Goal: Transaction & Acquisition: Book appointment/travel/reservation

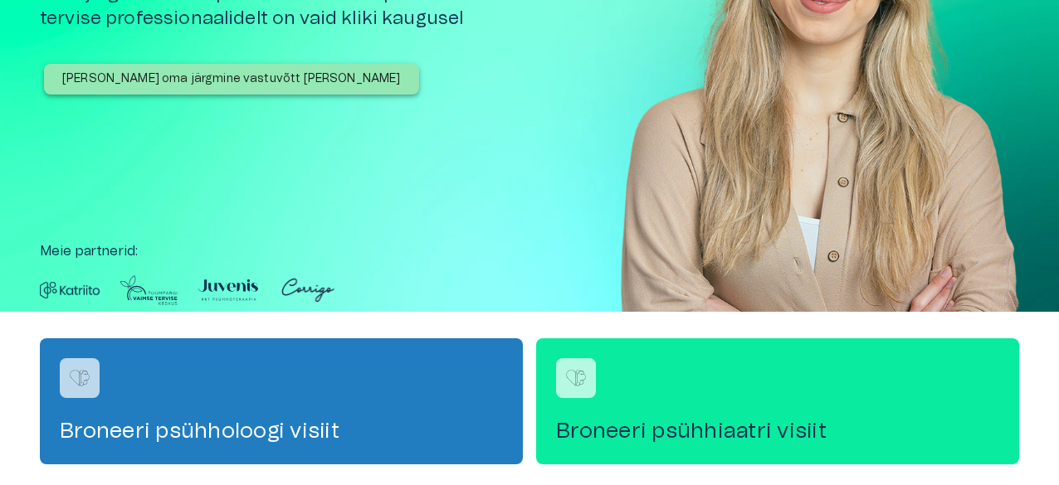
scroll to position [442, 0]
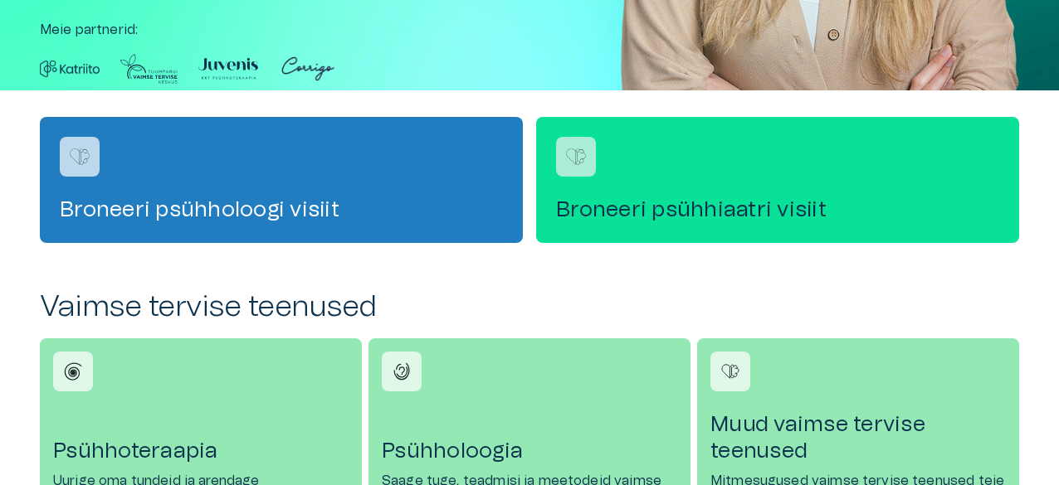
click at [755, 172] on div "Broneeri psühhiaatri visiit" at bounding box center [777, 180] width 483 height 126
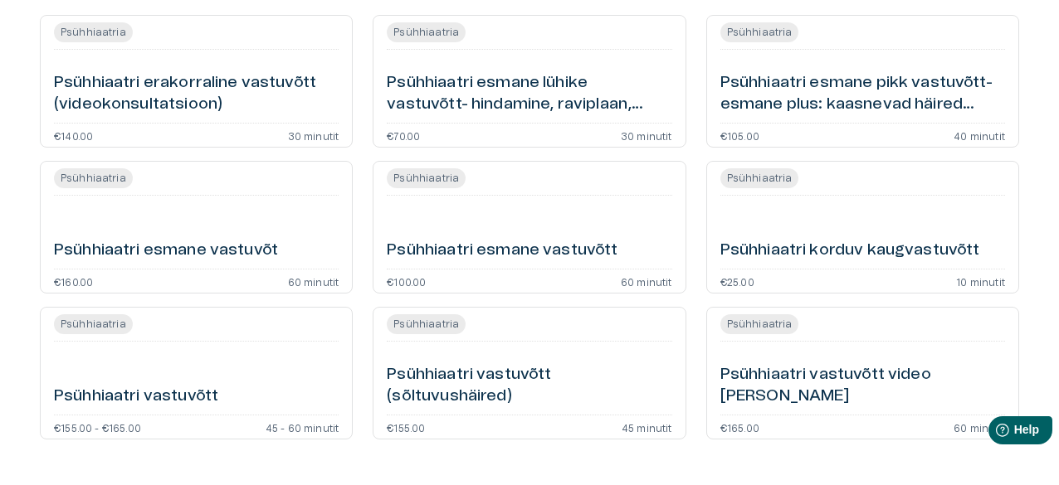
scroll to position [221, 0]
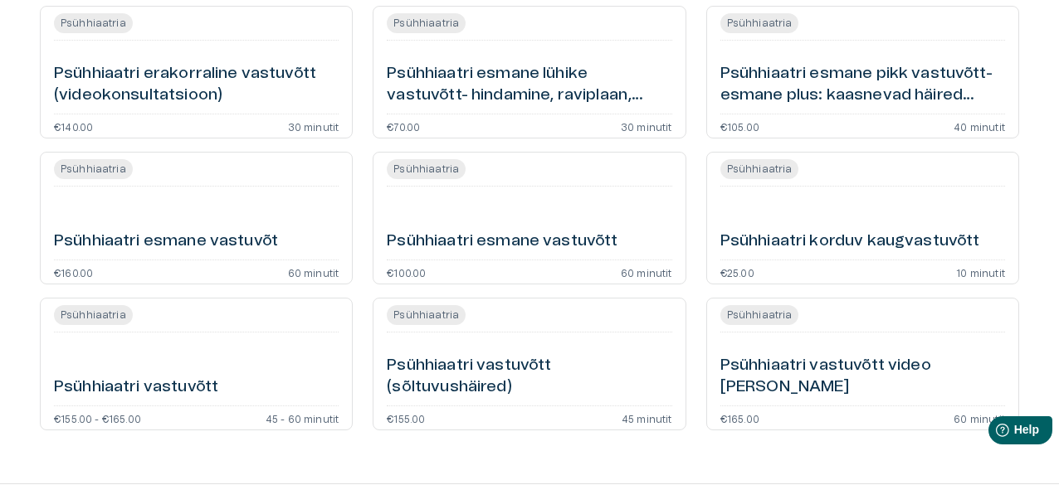
click at [538, 56] on div "Psühhiaatri esmane lühike vastuvõtt- hindamine, raviplaan, kokkuvõte (videokons…" at bounding box center [529, 77] width 285 height 60
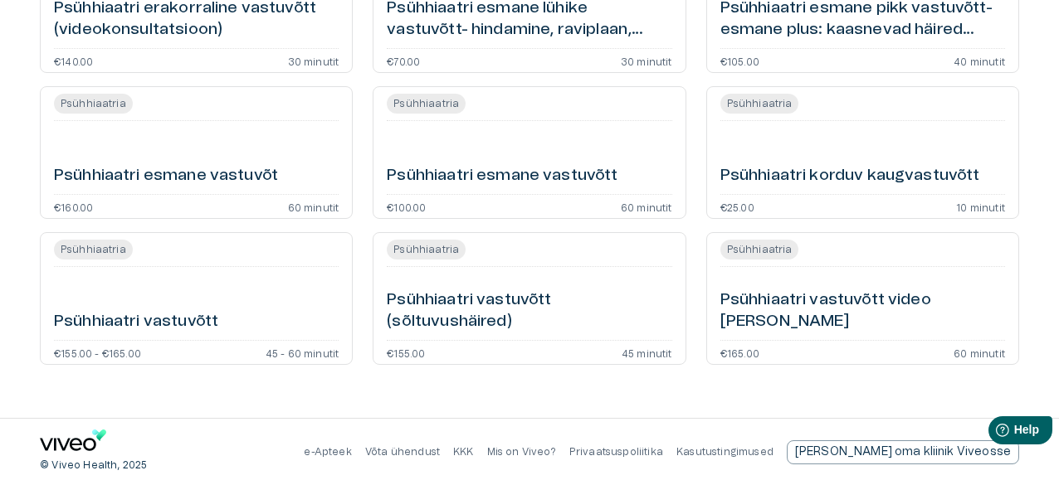
scroll to position [65, 0]
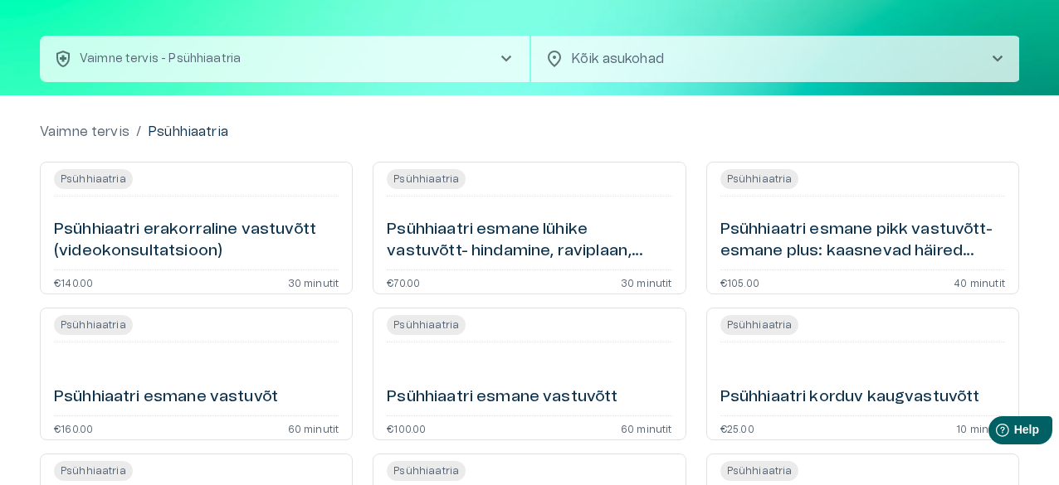
click at [470, 352] on div "Psühhiaatri esmane vastuvõtt" at bounding box center [529, 379] width 285 height 60
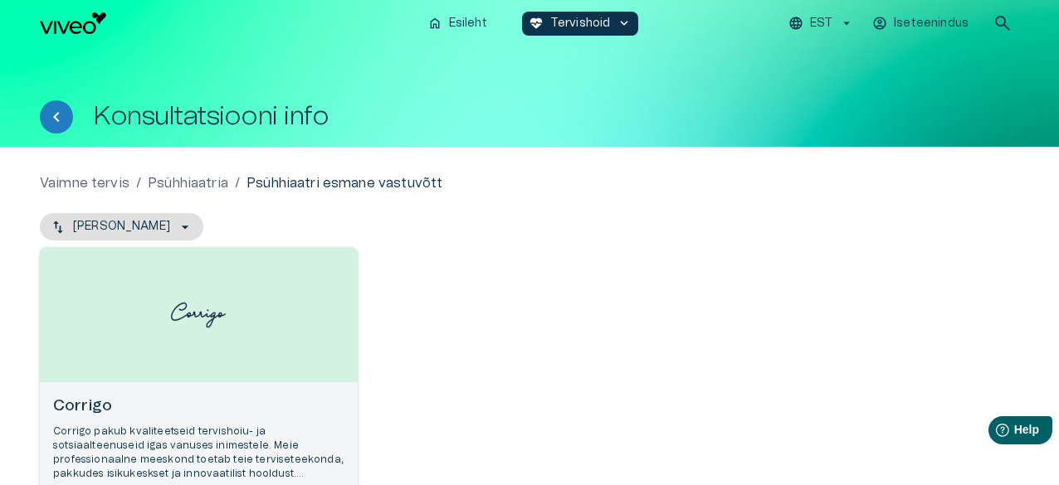
scroll to position [212, 0]
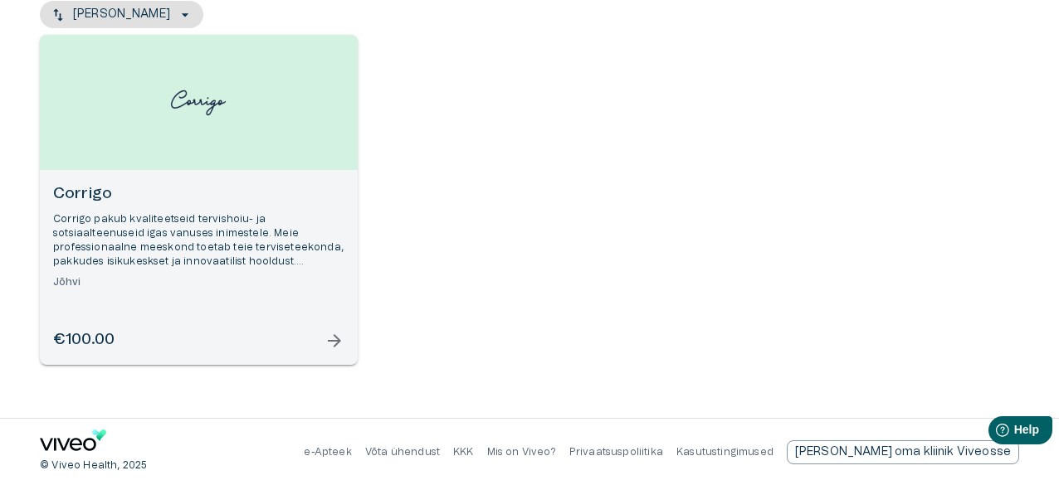
scroll to position [179, 0]
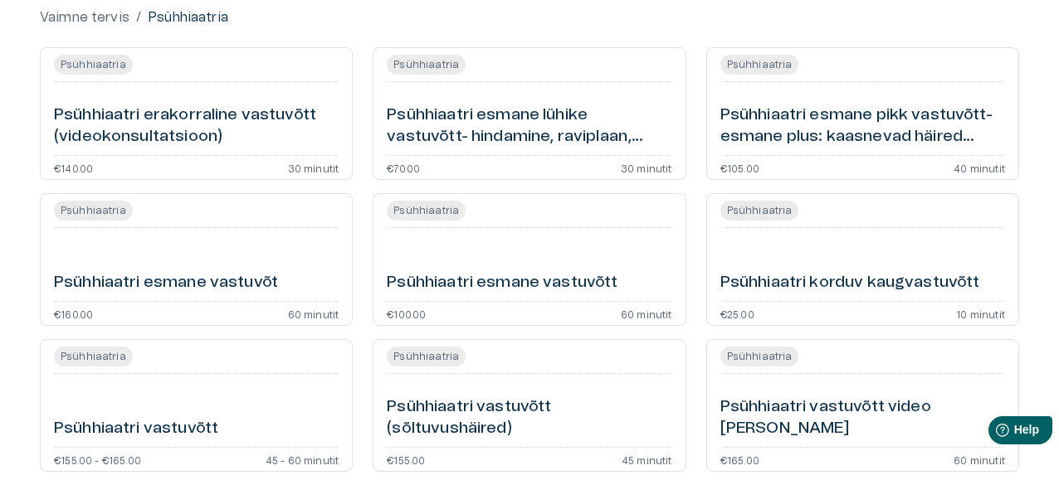
click at [274, 407] on div "Psühhiaatri vastuvõtt" at bounding box center [196, 411] width 285 height 60
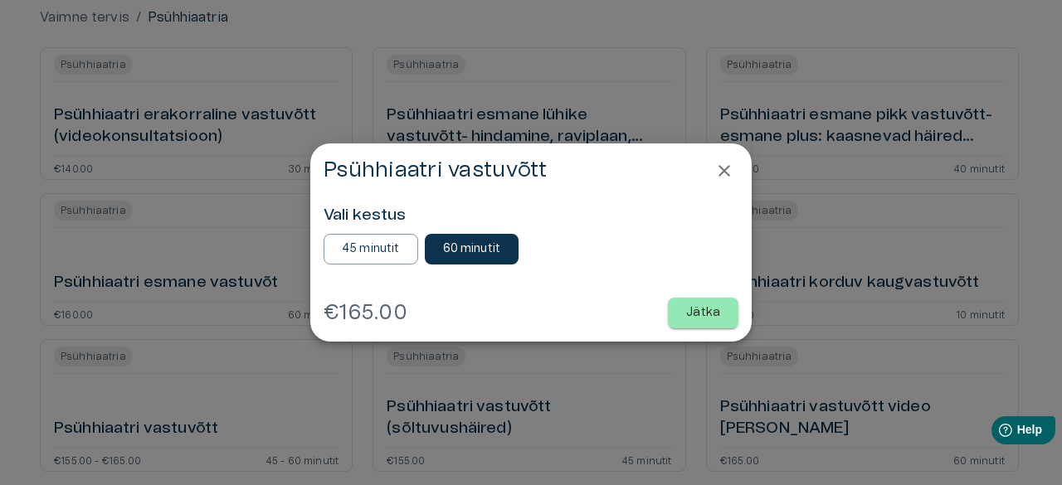
click at [723, 168] on icon "Close" at bounding box center [724, 171] width 20 height 20
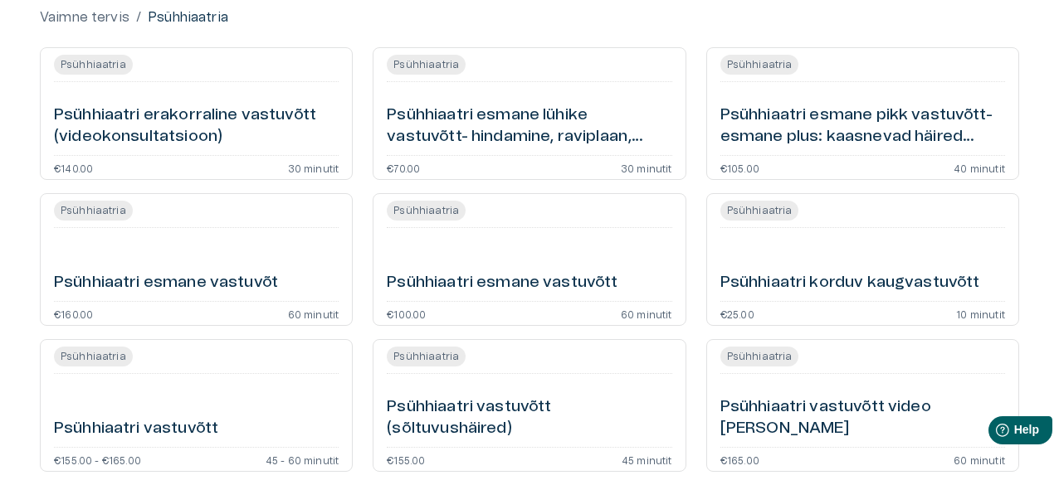
click at [849, 412] on div "Psühhiaatri vastuvõtt video [PERSON_NAME]" at bounding box center [862, 411] width 285 height 60
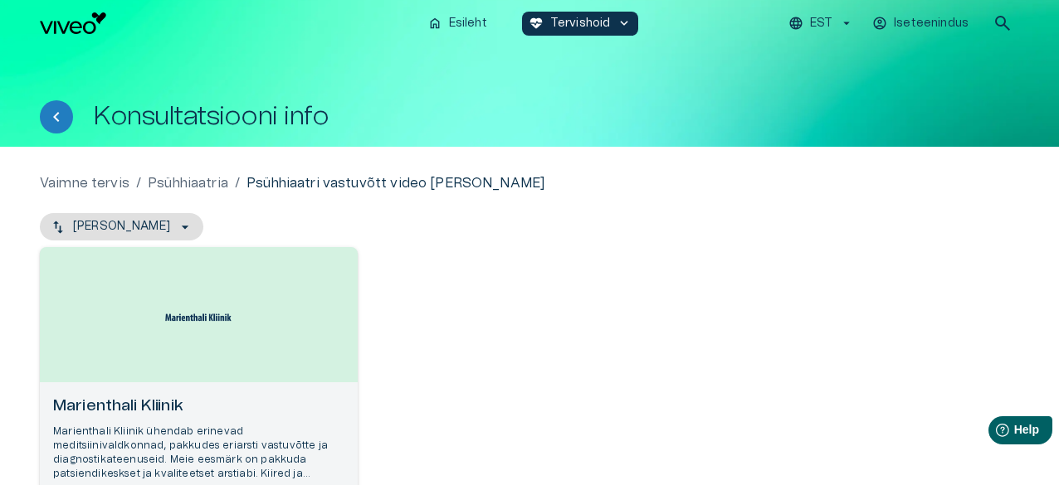
scroll to position [212, 0]
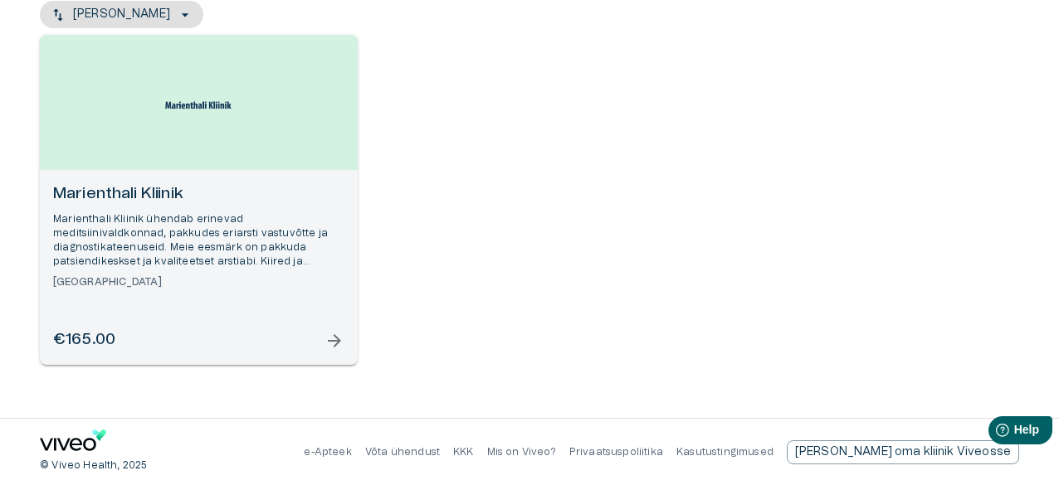
click at [330, 333] on span "arrow_forward" at bounding box center [334, 341] width 20 height 20
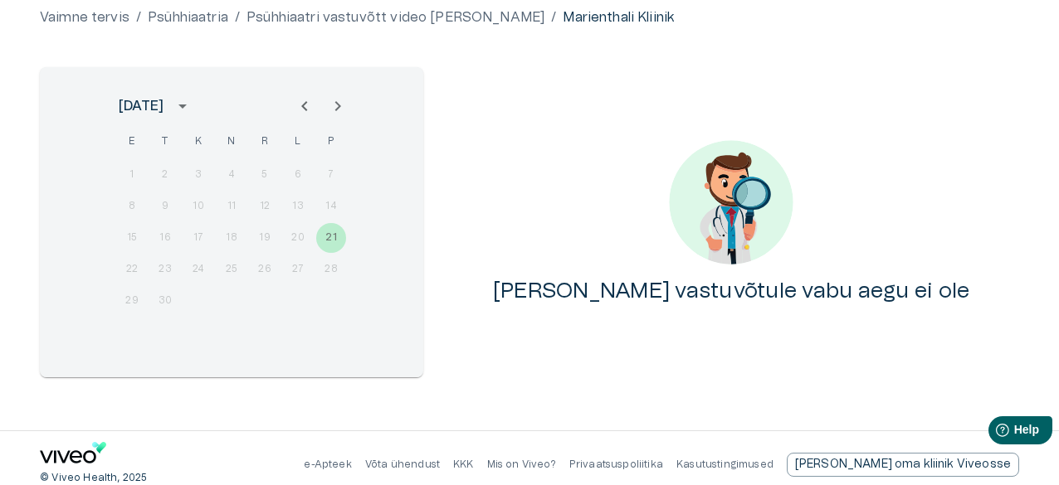
scroll to position [178, 0]
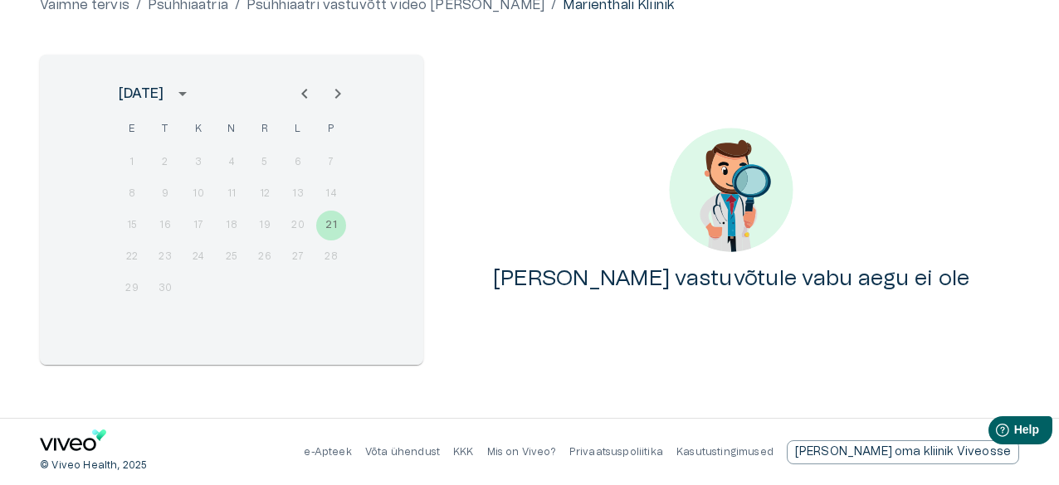
click at [325, 89] on button "Next month" at bounding box center [337, 93] width 33 height 33
click at [342, 95] on icon "Next month" at bounding box center [338, 94] width 20 height 20
click at [341, 95] on icon "Next month" at bounding box center [338, 94] width 20 height 20
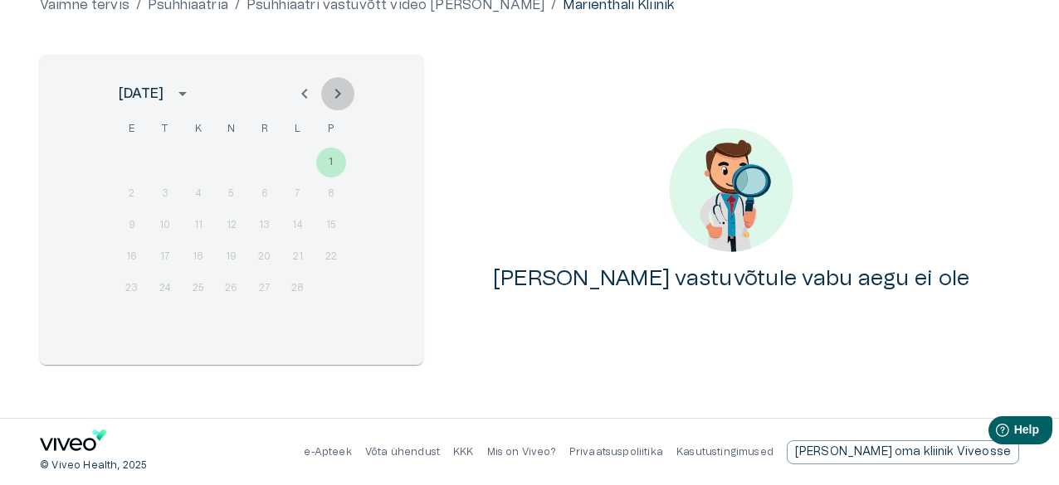
click at [339, 95] on icon "Next month" at bounding box center [338, 94] width 20 height 20
click at [339, 95] on icon "Next month" at bounding box center [338, 94] width 6 height 10
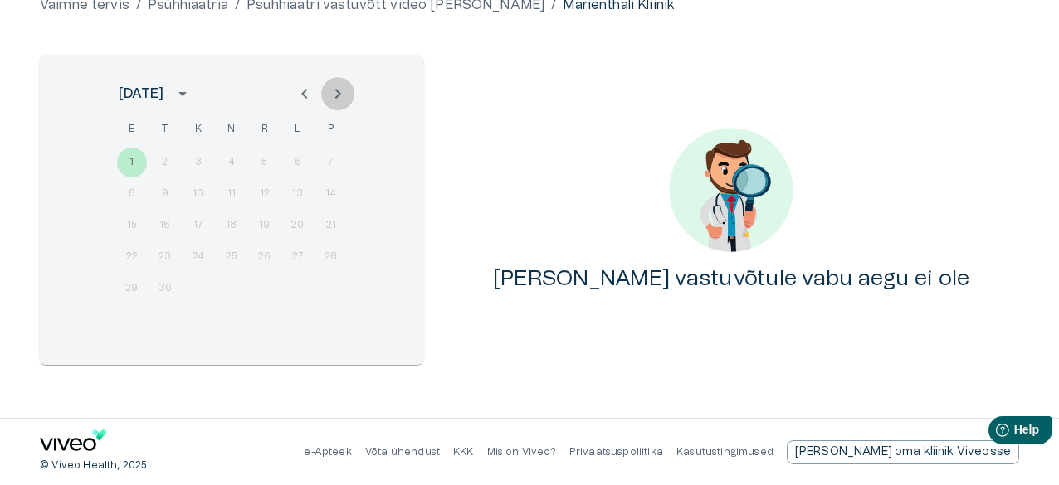
click at [339, 95] on icon "Next month" at bounding box center [338, 94] width 6 height 10
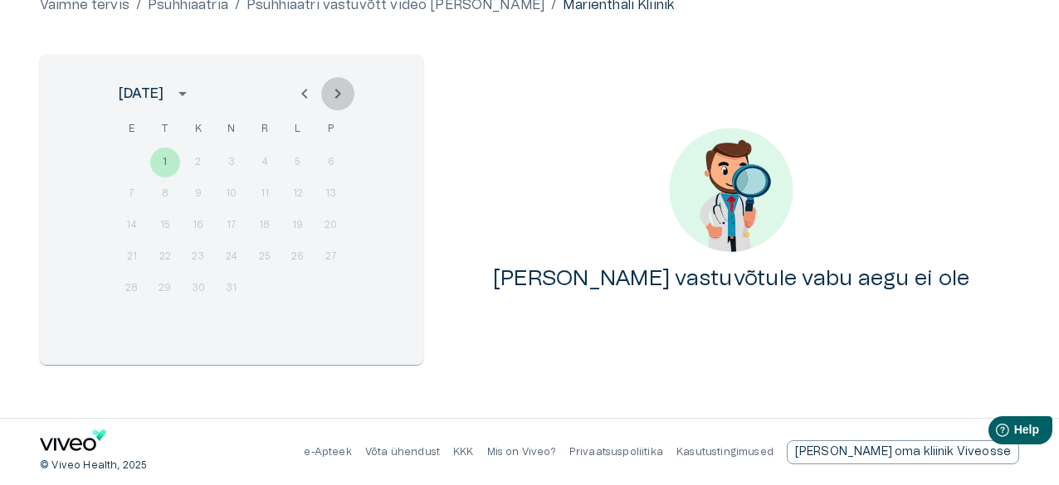
click at [339, 95] on icon "Next month" at bounding box center [338, 94] width 6 height 10
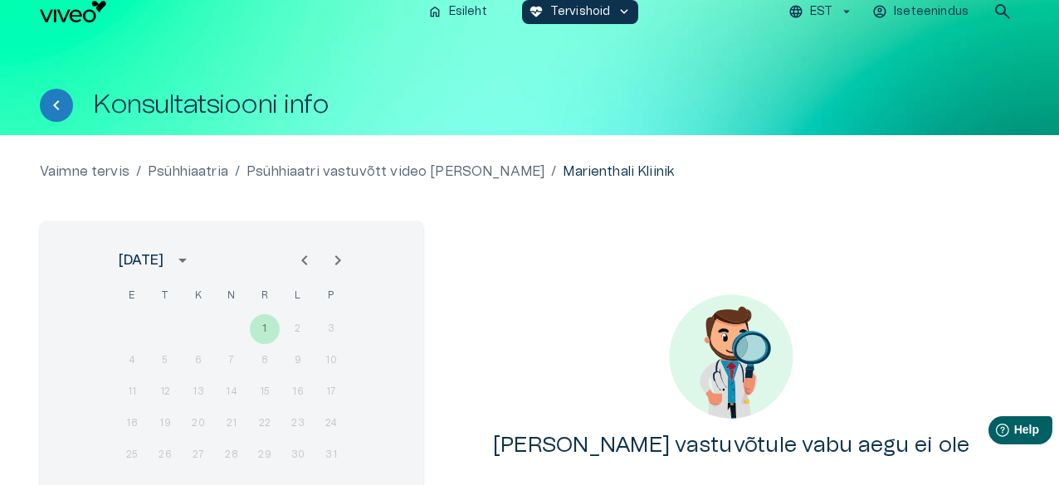
scroll to position [0, 0]
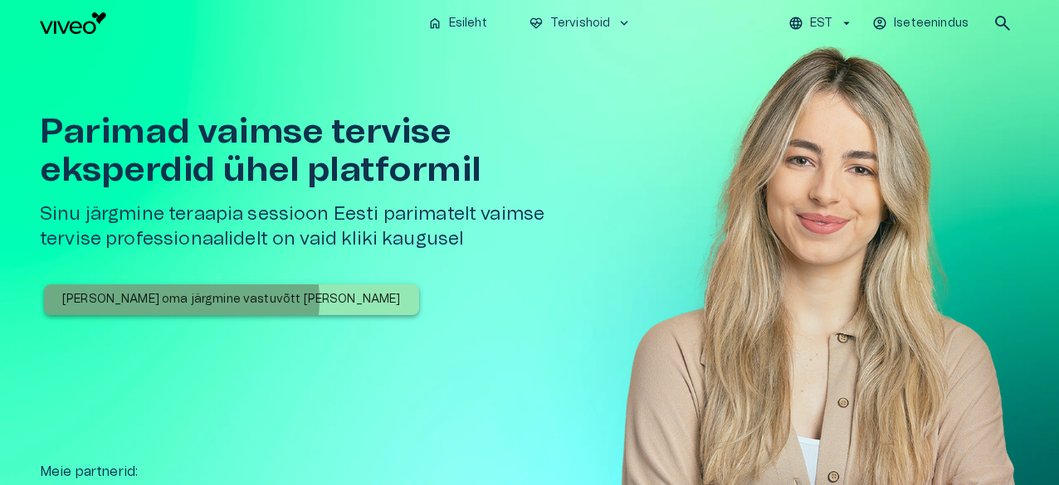
click at [181, 300] on p "[PERSON_NAME] oma järgmine vastuvõtt [PERSON_NAME]" at bounding box center [231, 299] width 339 height 17
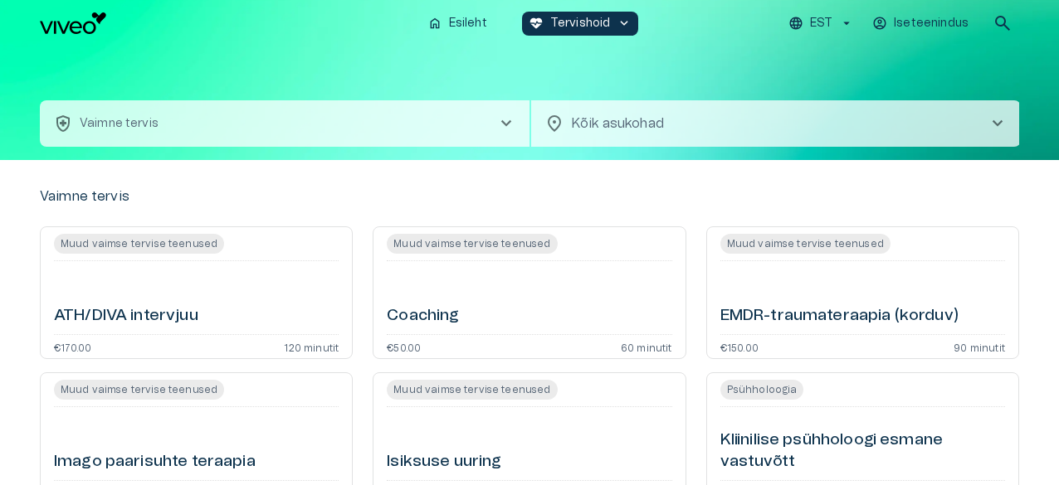
click at [768, 135] on body "Hindame teie privaatsust Kasutame küpsiseid teie sirvimiskogemuse parandamiseks…" at bounding box center [529, 242] width 1059 height 485
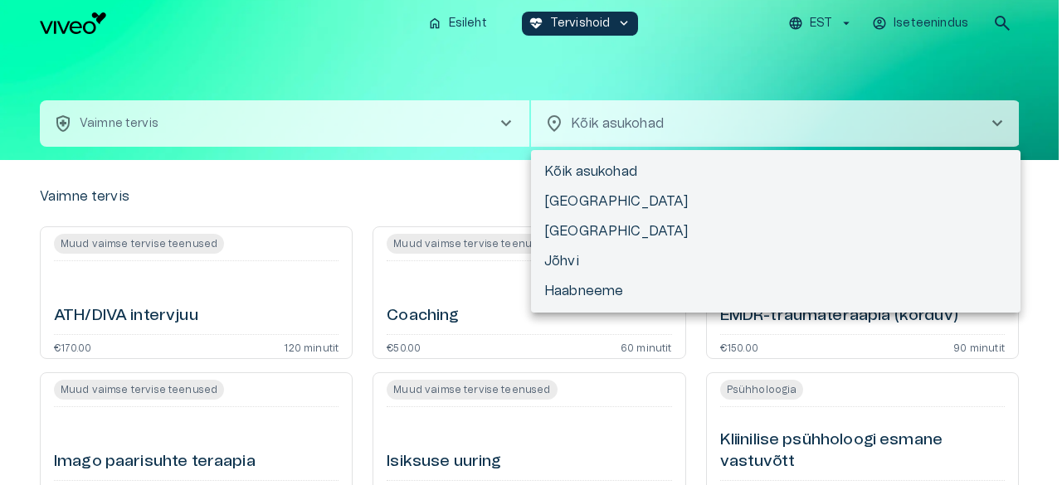
click at [656, 198] on li "[GEOGRAPHIC_DATA]" at bounding box center [776, 202] width 490 height 30
type input "**********"
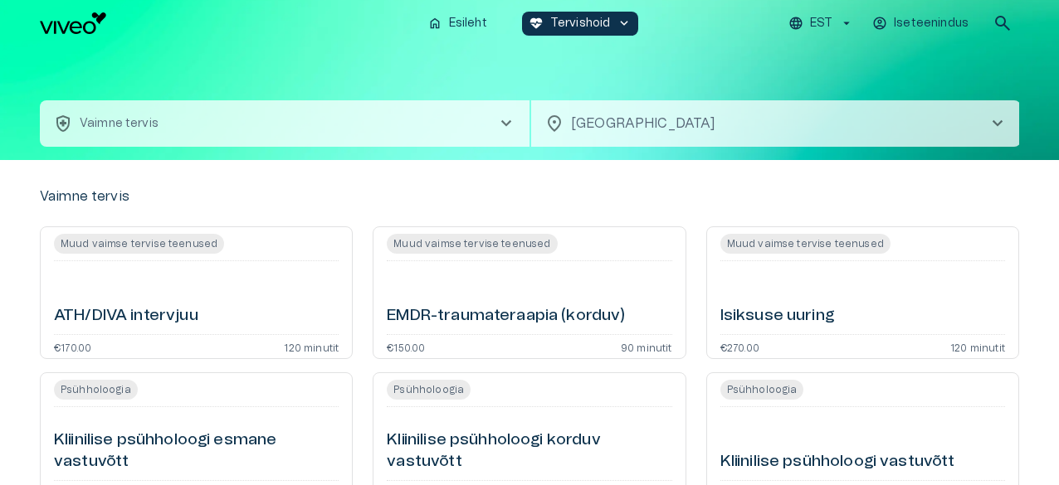
click at [498, 125] on span "chevron_right" at bounding box center [506, 124] width 20 height 20
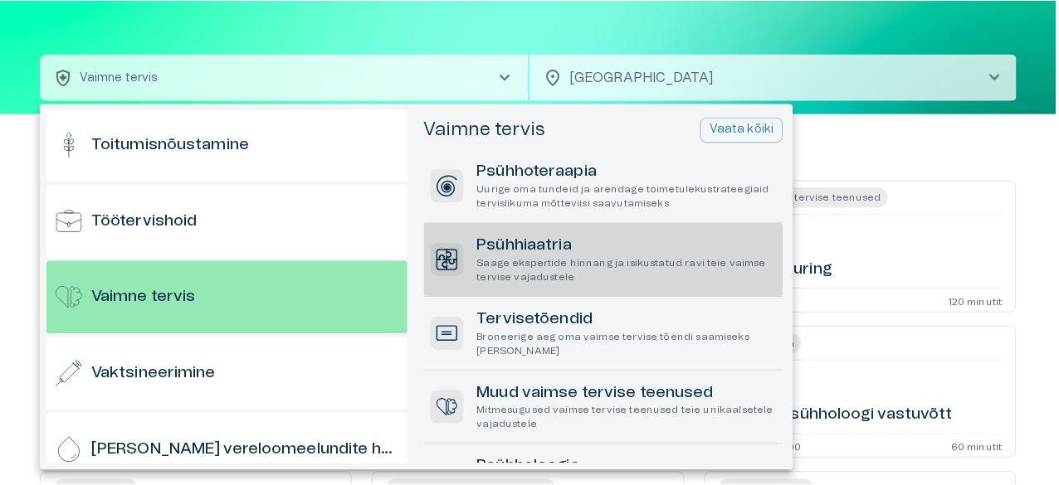
scroll to position [1615, 0]
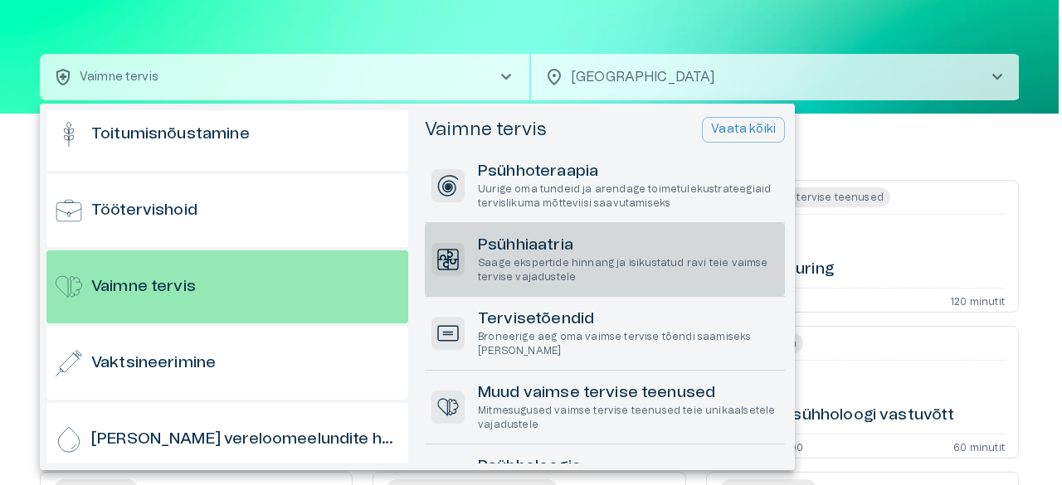
click at [568, 241] on h6 "Psühhiaatria" at bounding box center [628, 246] width 300 height 22
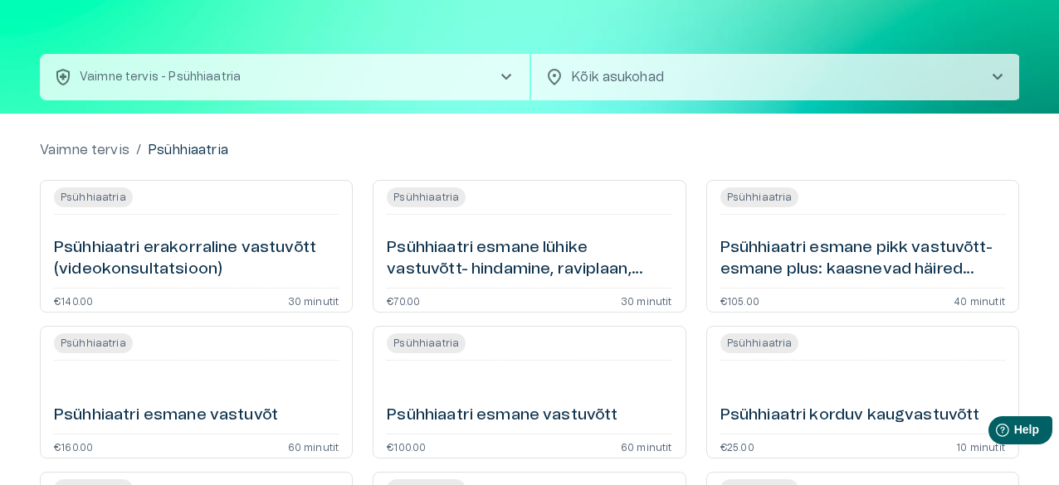
scroll to position [267, 0]
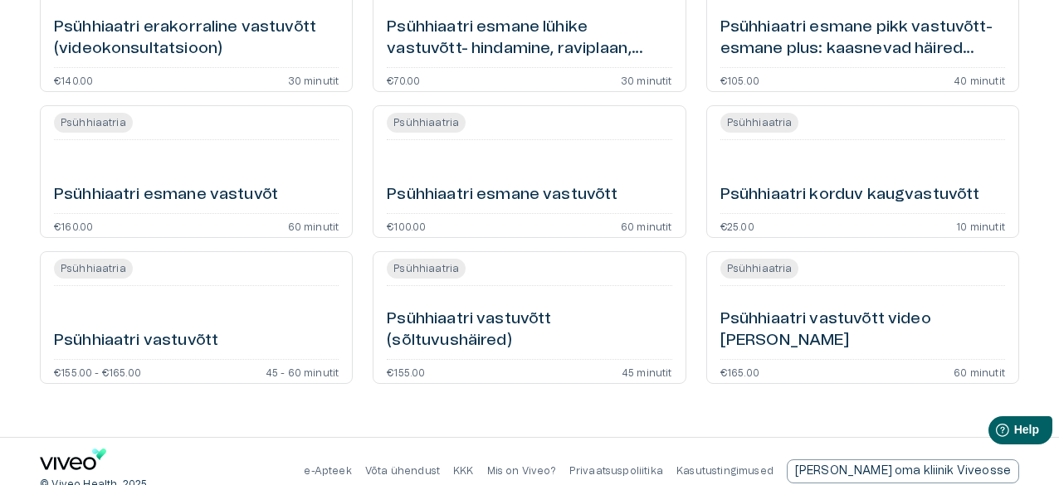
click at [897, 335] on h6 "Psühhiaatri vastuvõtt video [PERSON_NAME]" at bounding box center [862, 331] width 285 height 44
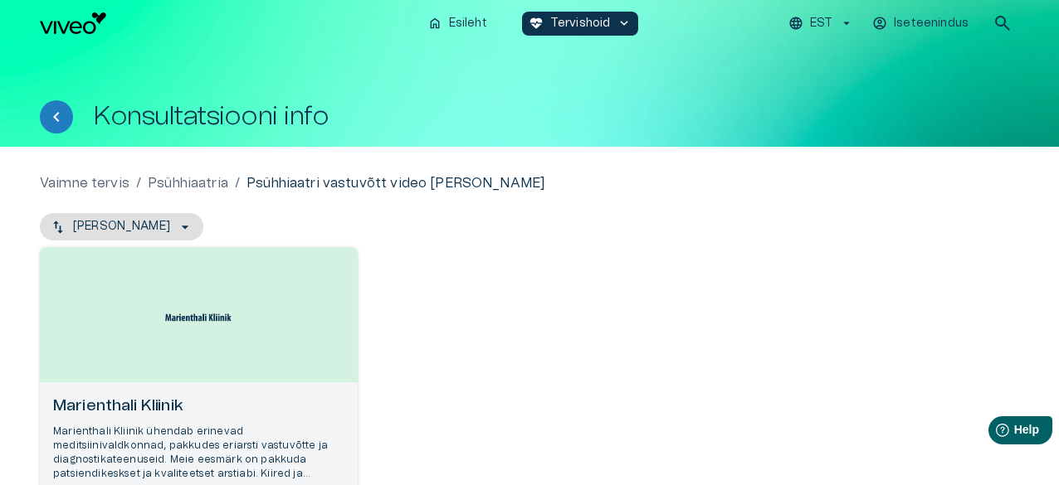
scroll to position [212, 0]
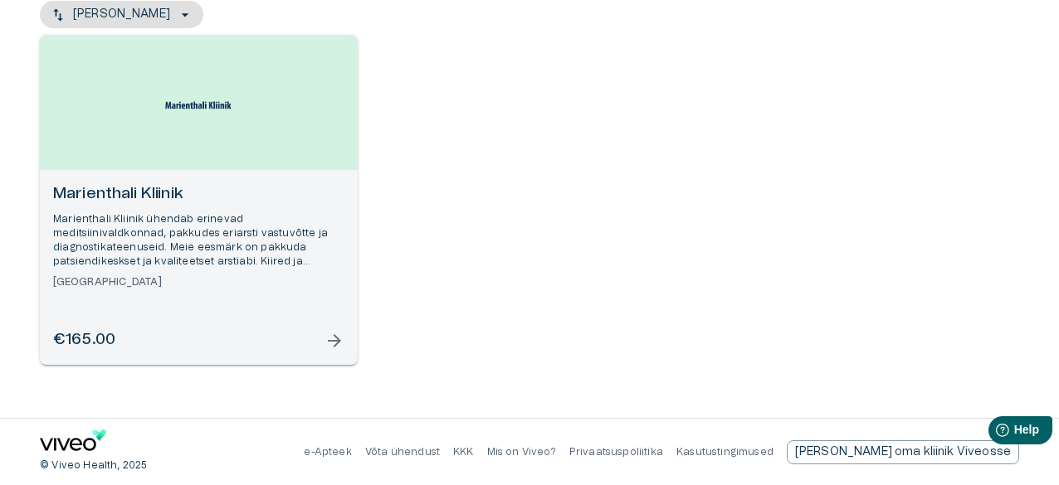
click at [328, 334] on span "arrow_forward" at bounding box center [334, 341] width 20 height 20
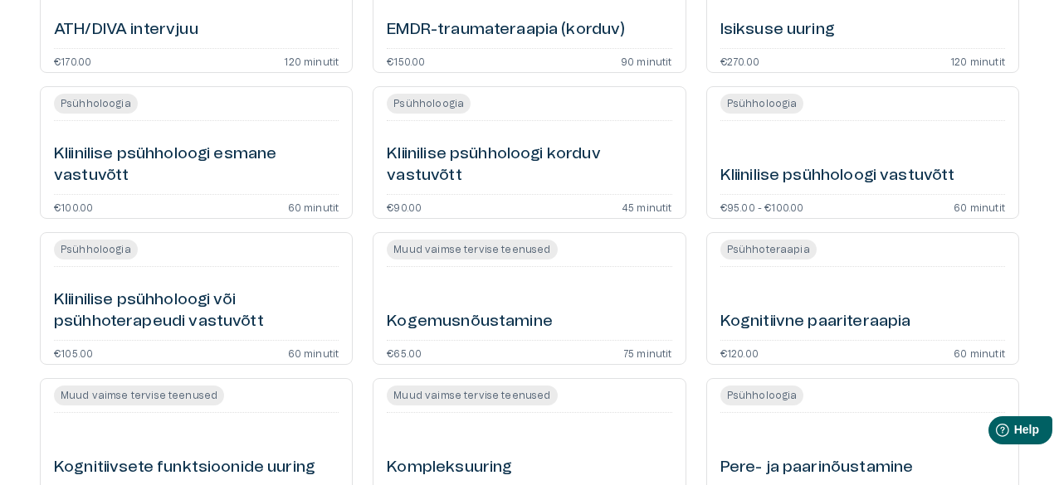
scroll to position [46, 0]
